Goal: Information Seeking & Learning: Check status

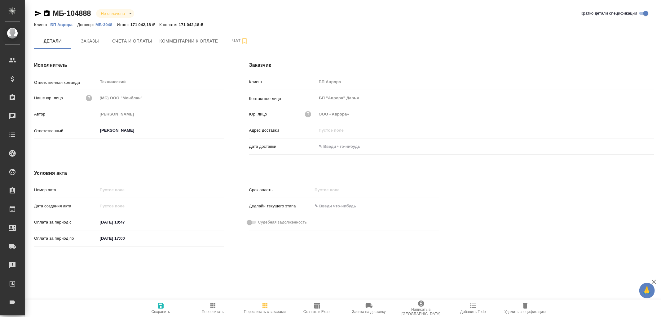
click at [46, 13] on icon "button" at bounding box center [47, 13] width 6 height 6
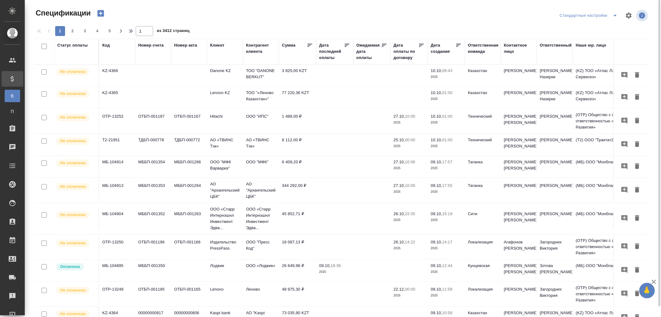
click at [109, 47] on div "Код" at bounding box center [105, 45] width 7 height 6
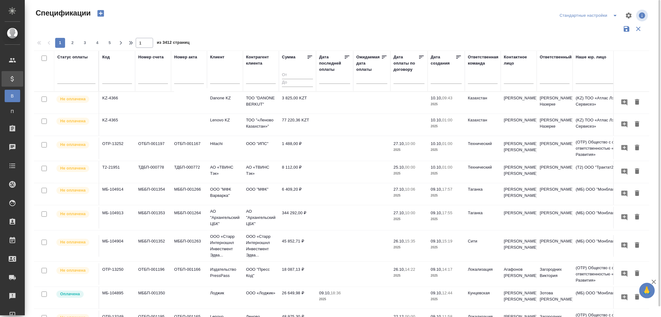
click at [110, 78] on input "text" at bounding box center [117, 80] width 30 height 8
paste input "AU-16764"
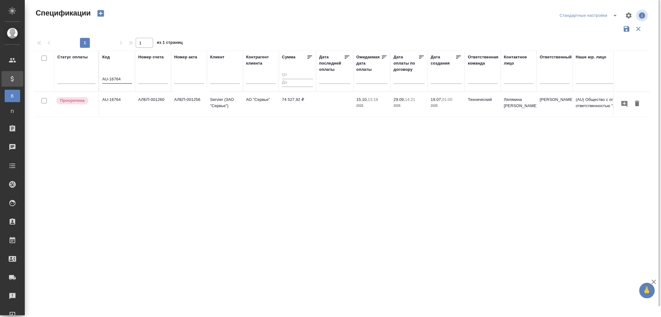
click at [172, 104] on td "АЛБП-001256" at bounding box center [189, 104] width 36 height 22
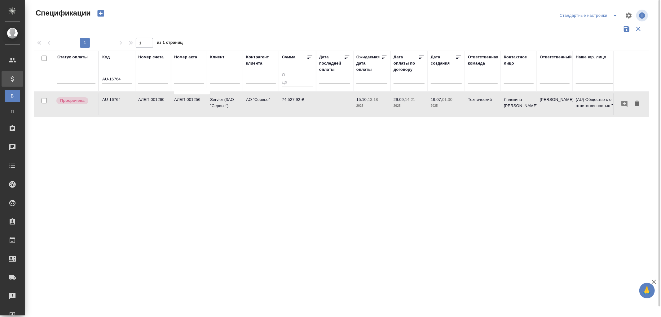
click at [172, 104] on td "АЛБП-001256" at bounding box center [189, 104] width 36 height 22
drag, startPoint x: 131, startPoint y: 78, endPoint x: 67, endPoint y: 76, distance: 64.2
click at [67, 76] on tr "Статус оплаты Код AU-16764 Номер счета Номер акта Клиент Контрагент клиента Сум…" at bounding box center [436, 71] width 805 height 41
paste input "710"
type input "AU-17104"
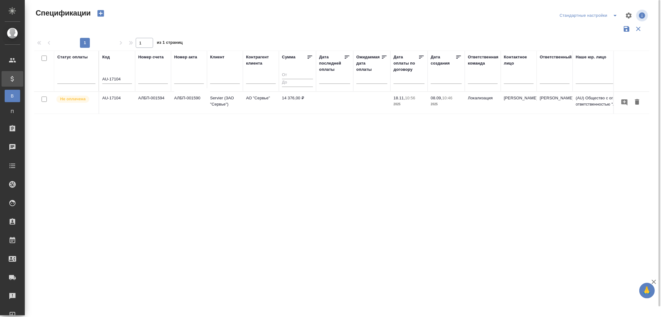
click at [111, 99] on td "AU-17104" at bounding box center [117, 103] width 36 height 22
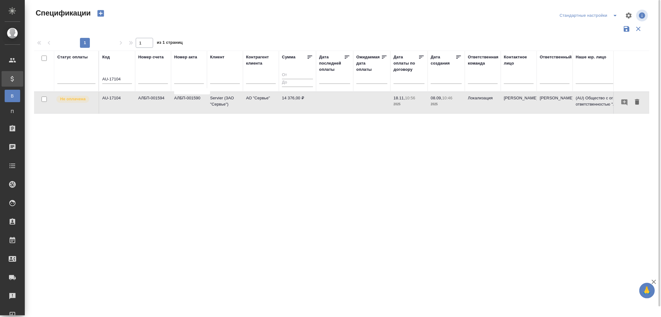
click at [111, 99] on td "AU-17104" at bounding box center [117, 103] width 36 height 22
drag, startPoint x: 126, startPoint y: 78, endPoint x: 60, endPoint y: 77, distance: 65.7
click at [60, 77] on tr "Статус оплаты Код AU-17104 Номер счета Номер акта Клиент Контрагент клиента Сум…" at bounding box center [436, 71] width 805 height 41
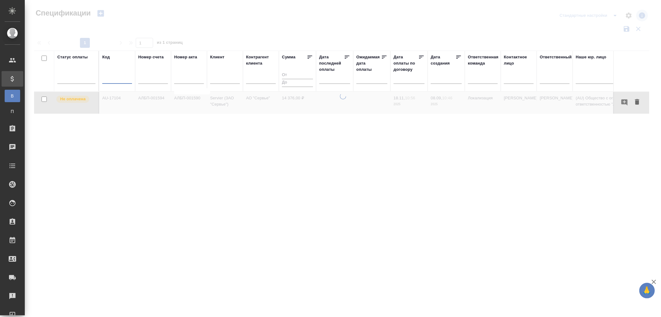
click at [332, 82] on input "text" at bounding box center [336, 78] width 27 height 9
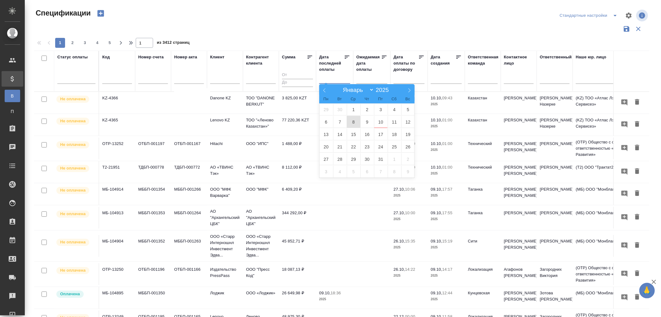
click at [353, 121] on span "8" at bounding box center [354, 122] width 14 height 12
type div "2025-10-07T21:00:00.000Z"
click at [367, 121] on span "9" at bounding box center [368, 122] width 14 height 12
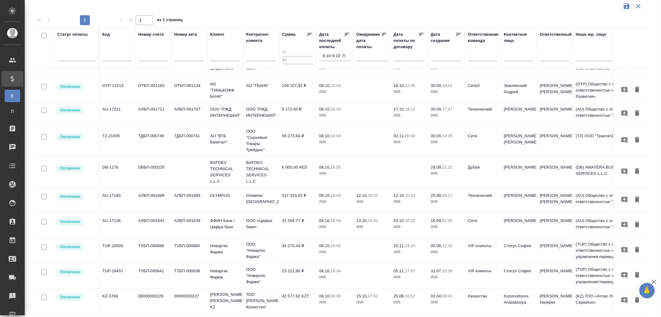
scroll to position [248, 0]
drag, startPoint x: 98, startPoint y: 56, endPoint x: 113, endPoint y: 56, distance: 14.6
click at [98, 56] on div at bounding box center [98, 48] width 1 height 40
click at [113, 56] on input "text" at bounding box center [117, 57] width 30 height 8
paste input "AU-16964"
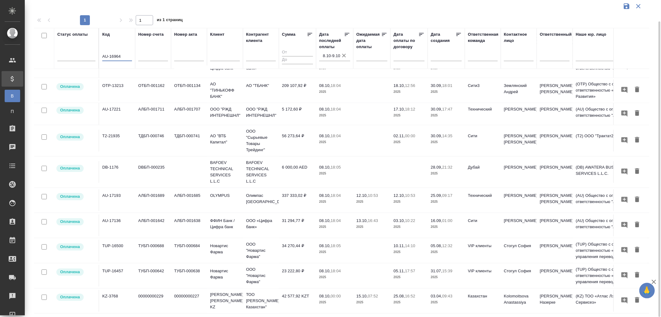
type input "AU-16964"
click at [344, 55] on icon "button" at bounding box center [344, 56] width 4 height 4
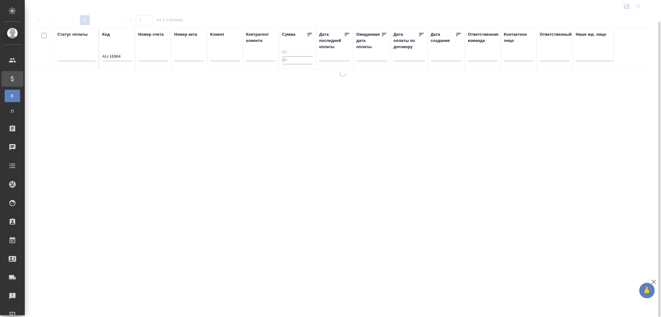
scroll to position [0, 0]
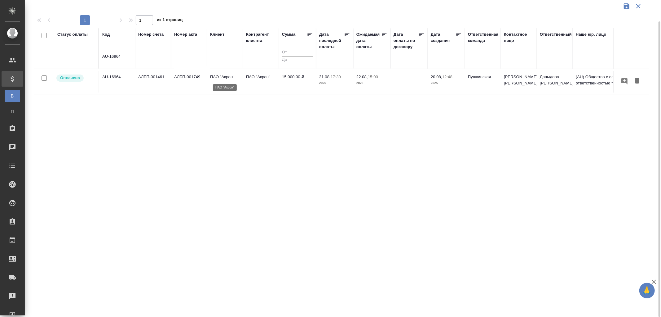
click at [237, 78] on p "ПАО "Акрон"" at bounding box center [225, 77] width 30 height 6
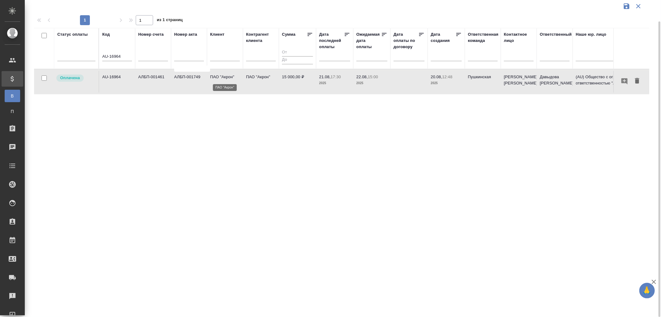
click at [237, 78] on p "ПАО "Акрон"" at bounding box center [225, 77] width 30 height 6
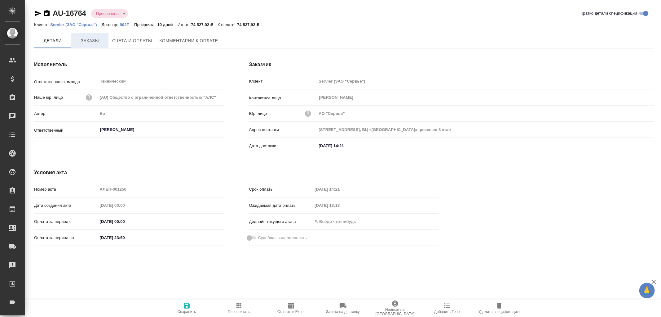
click at [83, 44] on span "Заказы" at bounding box center [90, 41] width 30 height 8
click at [87, 41] on span "Заказы" at bounding box center [90, 41] width 30 height 8
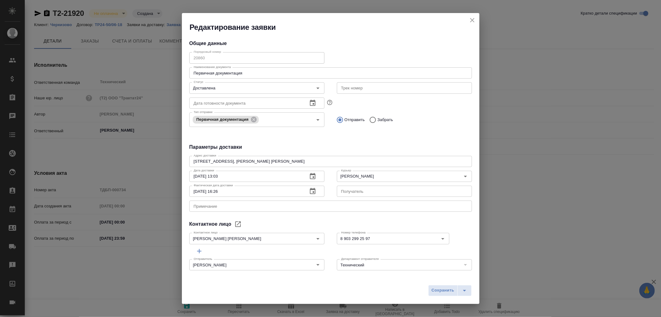
click at [473, 21] on icon "close" at bounding box center [472, 20] width 4 height 4
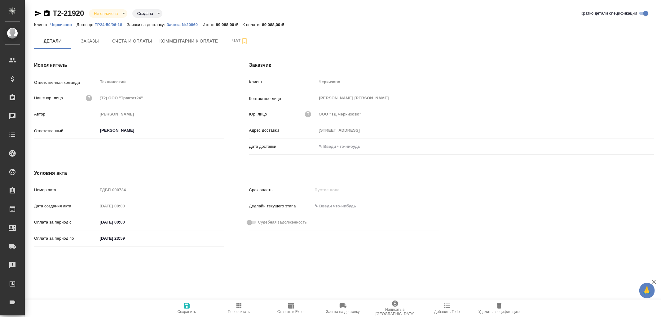
click at [331, 146] on input "text" at bounding box center [344, 146] width 54 height 9
click at [639, 143] on icon "button" at bounding box center [636, 145] width 7 height 7
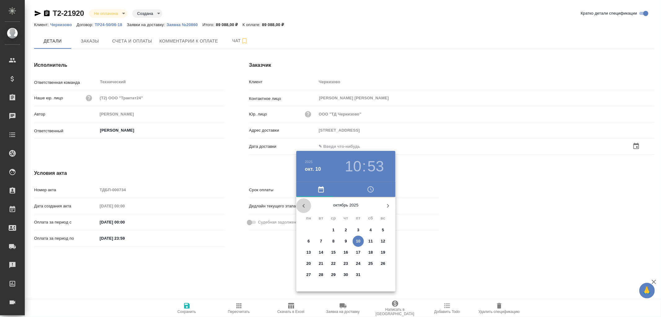
click at [303, 203] on icon "button" at bounding box center [303, 205] width 7 height 7
click at [323, 274] on p "30" at bounding box center [321, 274] width 5 height 6
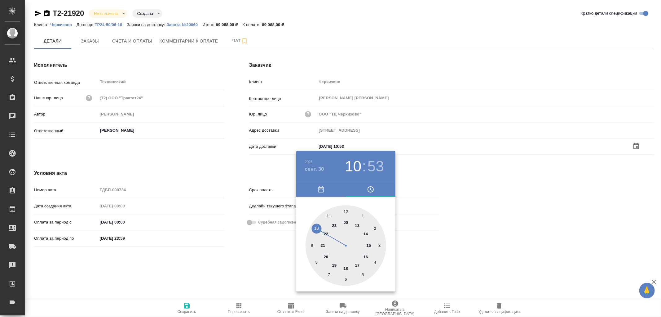
type input "[DATE] 10:53"
click at [187, 305] on div at bounding box center [330, 158] width 661 height 317
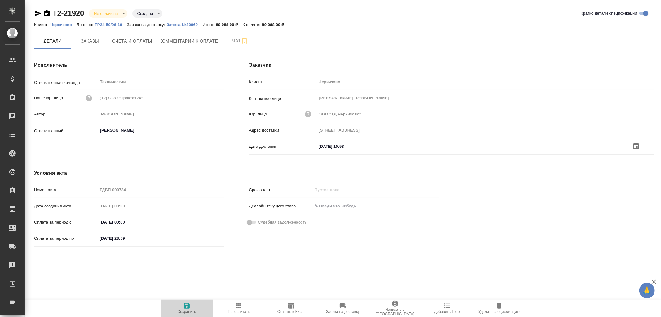
click at [187, 305] on icon "button" at bounding box center [187, 306] width 6 height 6
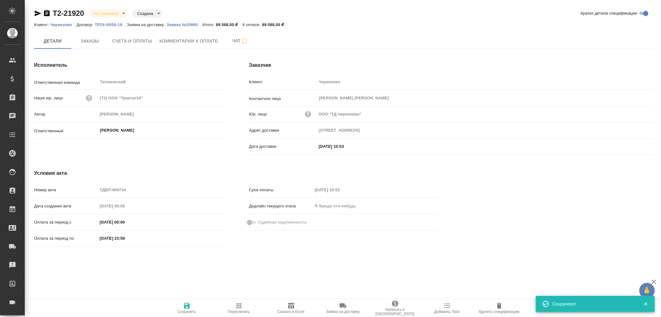
click at [187, 305] on icon "button" at bounding box center [187, 306] width 6 height 6
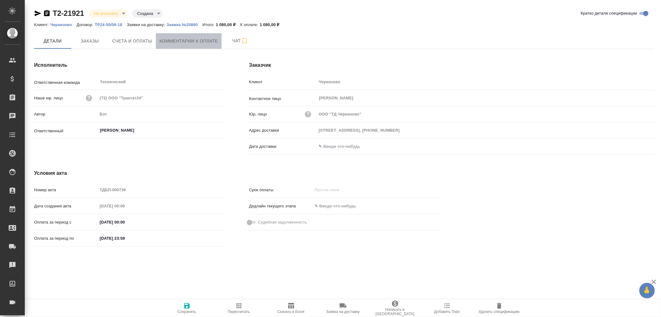
click at [190, 40] on span "Комментарии к оплате" at bounding box center [189, 41] width 59 height 8
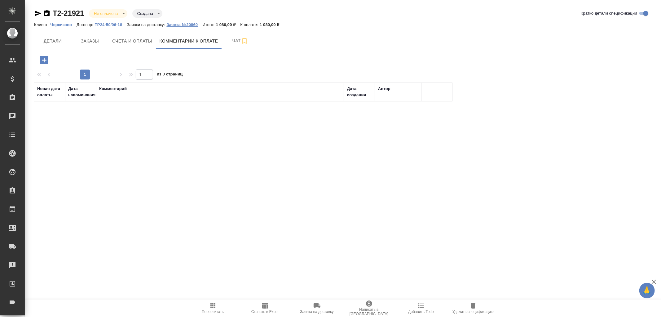
click at [183, 24] on p "Заявка №20860" at bounding box center [185, 24] width 36 height 5
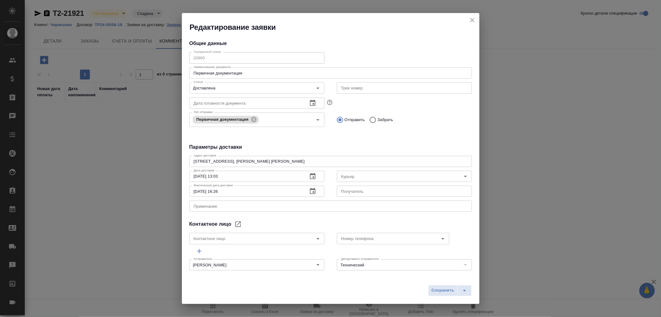
type input "[PERSON_NAME]"
type input "[PERSON_NAME] [PERSON_NAME]"
type input "8 903 299 25 97"
click at [470, 19] on icon "close" at bounding box center [472, 19] width 7 height 7
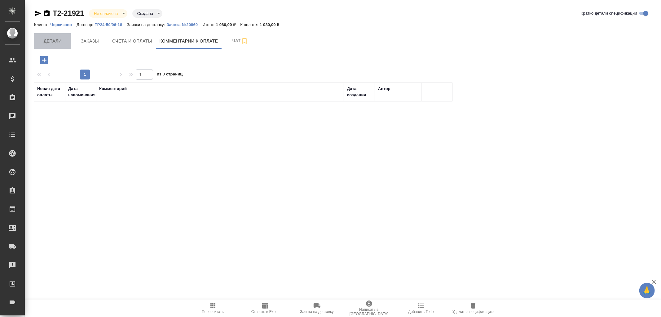
click at [51, 40] on span "Детали" at bounding box center [53, 41] width 30 height 8
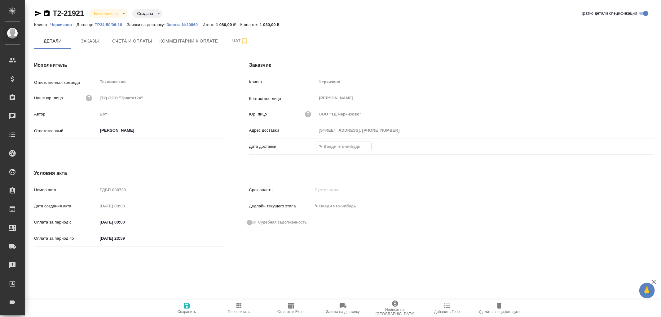
click at [338, 146] on input "text" at bounding box center [344, 146] width 54 height 9
click at [639, 146] on icon "button" at bounding box center [636, 145] width 7 height 7
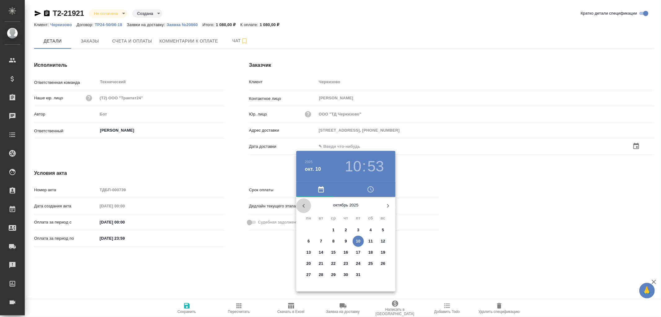
click at [304, 205] on icon "button" at bounding box center [304, 206] width 2 height 4
click at [322, 275] on p "30" at bounding box center [321, 274] width 5 height 6
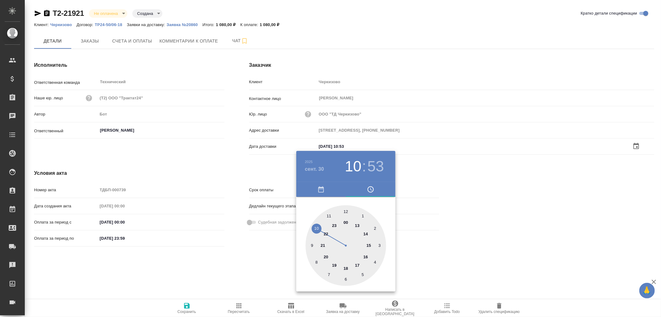
type input "30.09.2025 10:53"
click at [188, 308] on div at bounding box center [330, 158] width 661 height 317
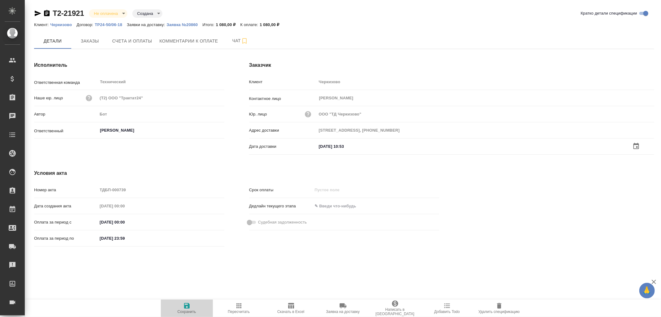
click at [187, 305] on icon "button" at bounding box center [186, 305] width 7 height 7
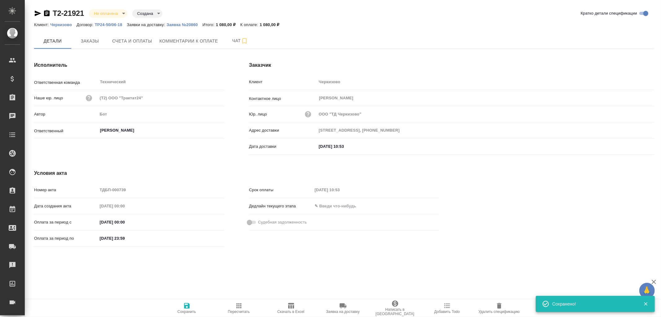
click at [187, 305] on icon "button" at bounding box center [186, 305] width 7 height 7
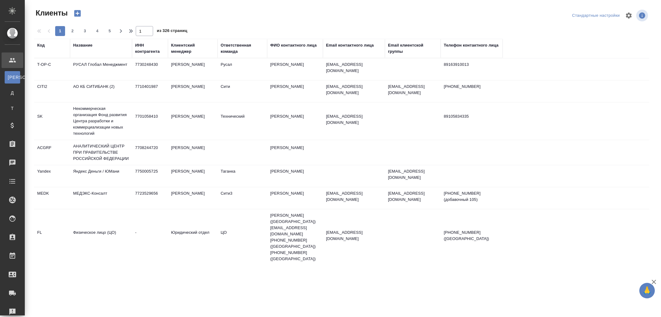
select select "RU"
click at [233, 51] on div "Ответственная команда" at bounding box center [242, 48] width 43 height 12
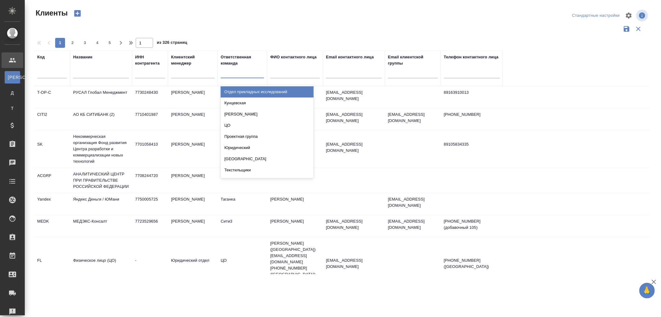
click at [230, 75] on div at bounding box center [242, 71] width 43 height 9
type input "Техни"
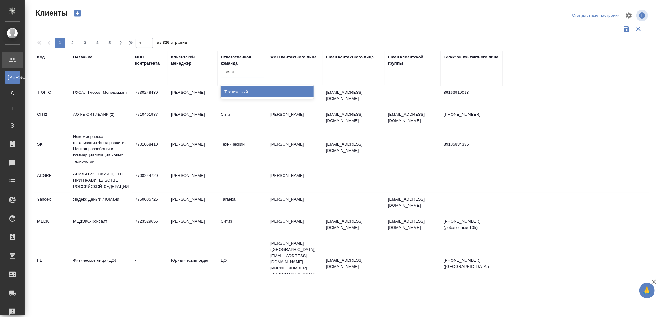
click at [230, 90] on div "Технический" at bounding box center [267, 91] width 93 height 11
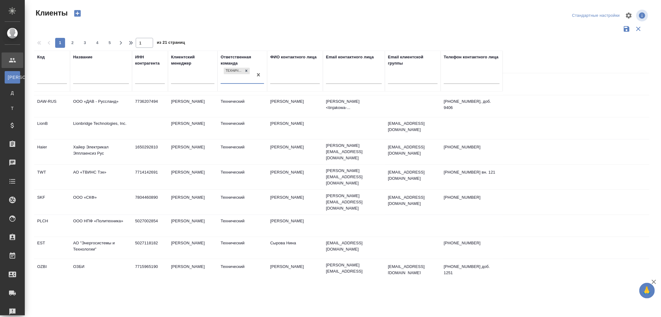
scroll to position [207, 0]
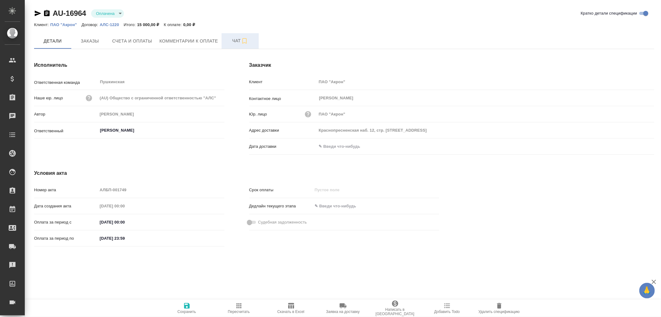
click at [234, 40] on span "Чат" at bounding box center [240, 41] width 30 height 8
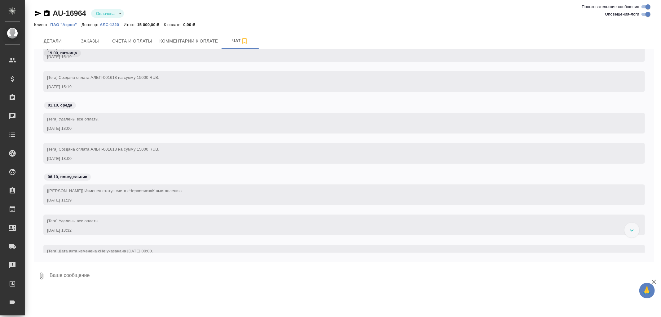
scroll to position [234, 0]
